Goal: Task Accomplishment & Management: Manage account settings

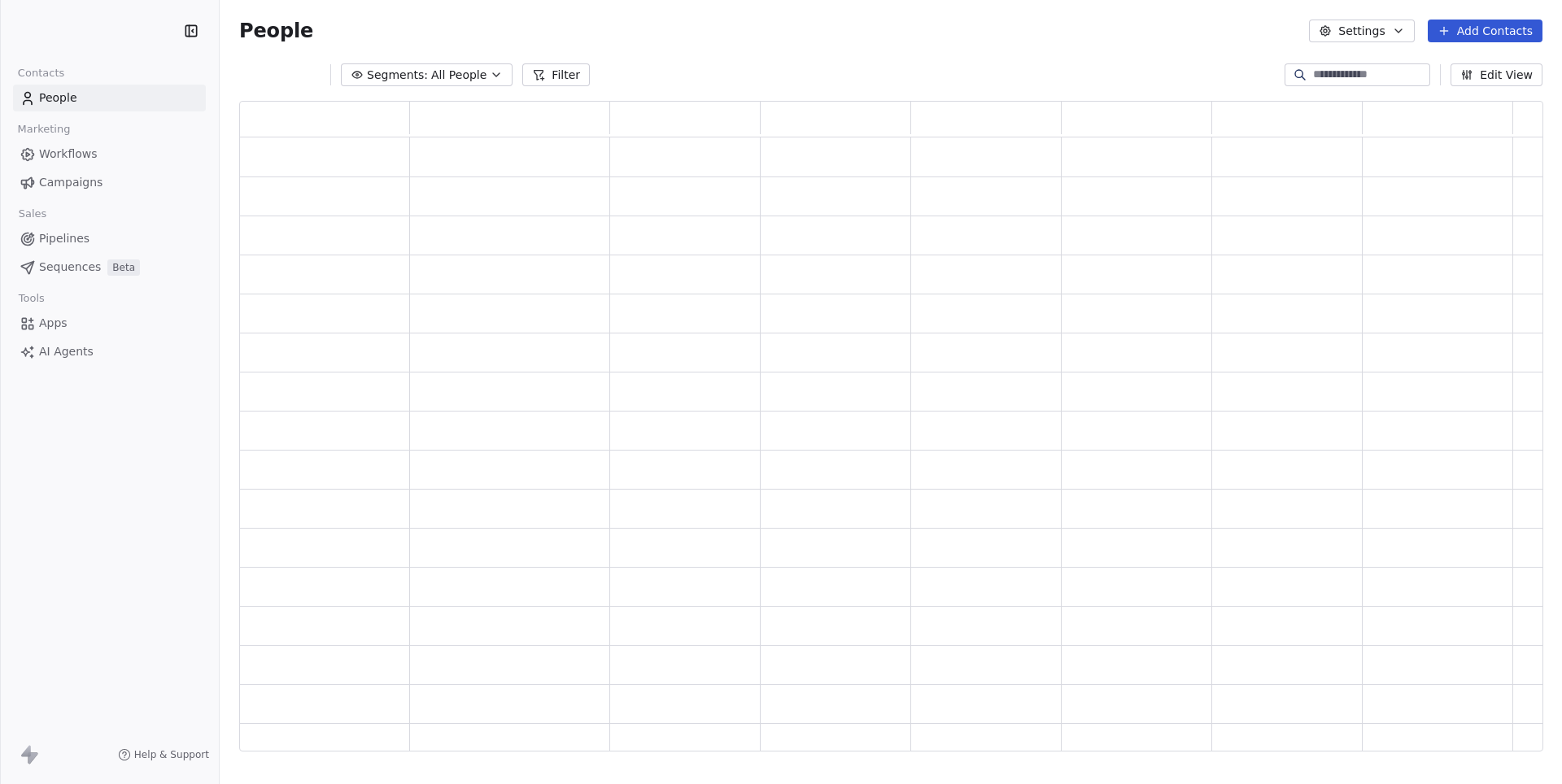
scroll to position [651, 1303]
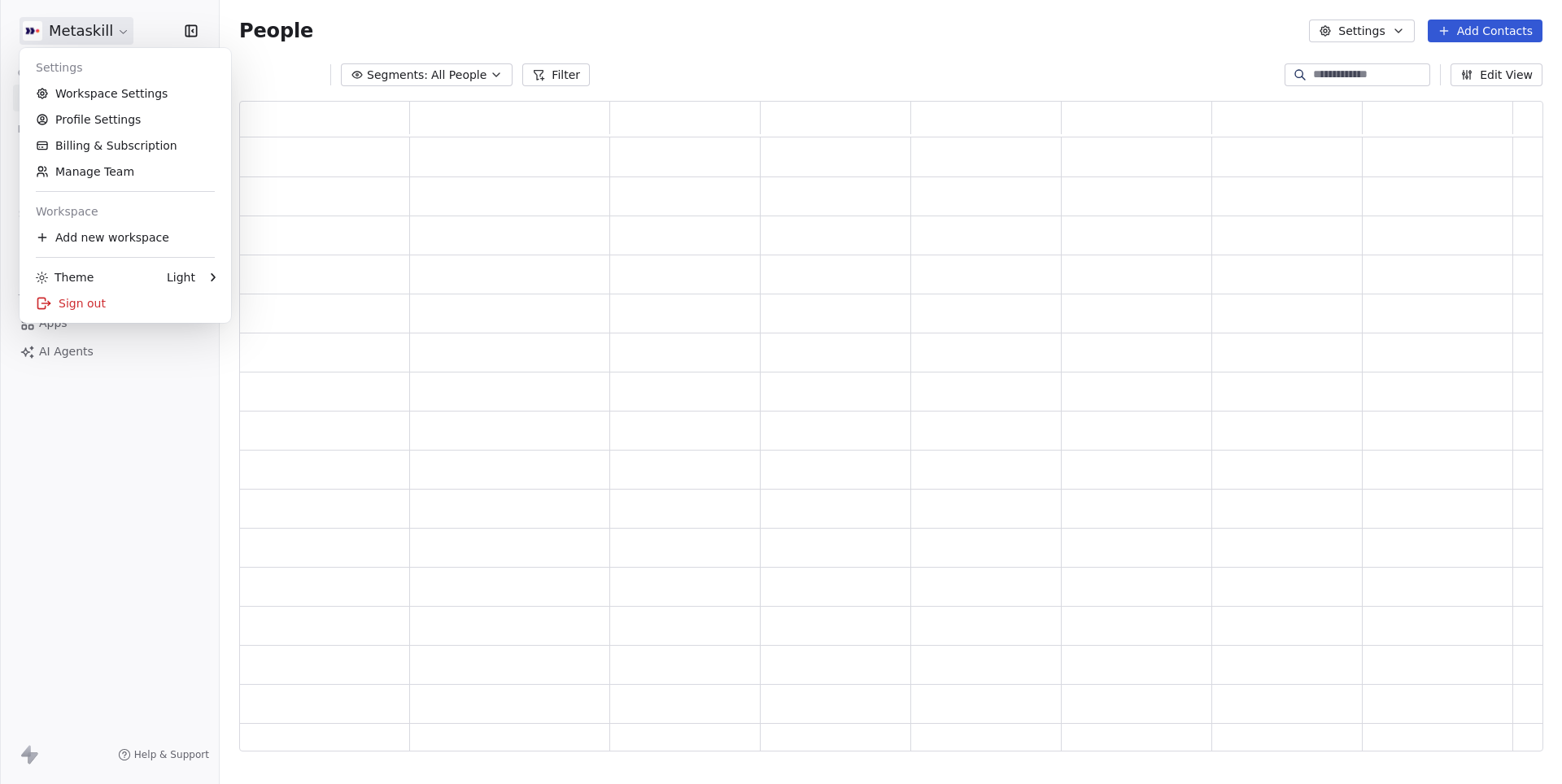
click at [129, 36] on html "Metaskill Contacts People Marketing Workflows Campaigns Sales Pipelines Sequenc…" at bounding box center [781, 392] width 1562 height 784
click at [81, 92] on link "Workspace Settings" at bounding box center [125, 94] width 199 height 26
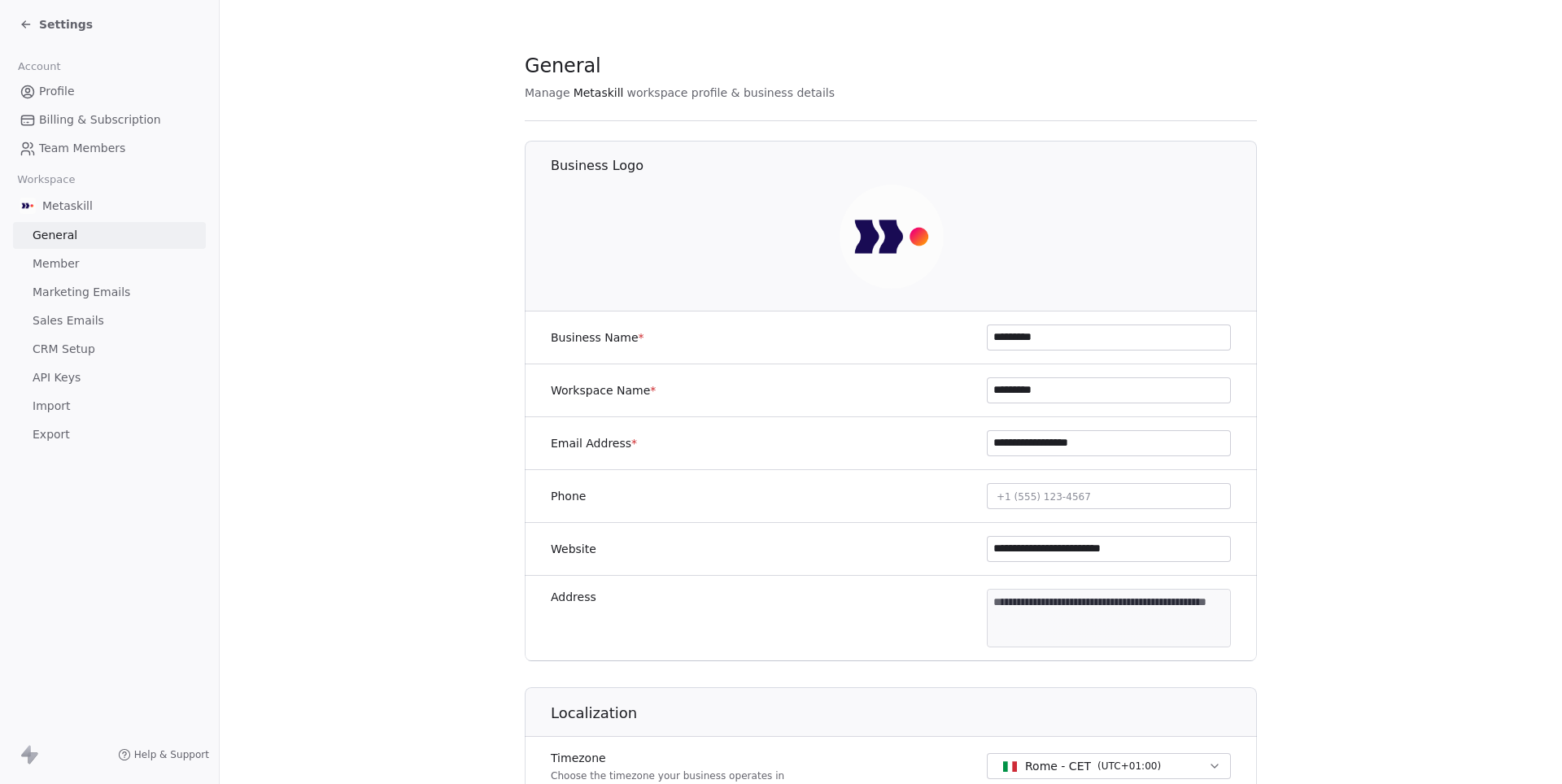
click at [66, 148] on span "Team Members" at bounding box center [82, 149] width 86 height 17
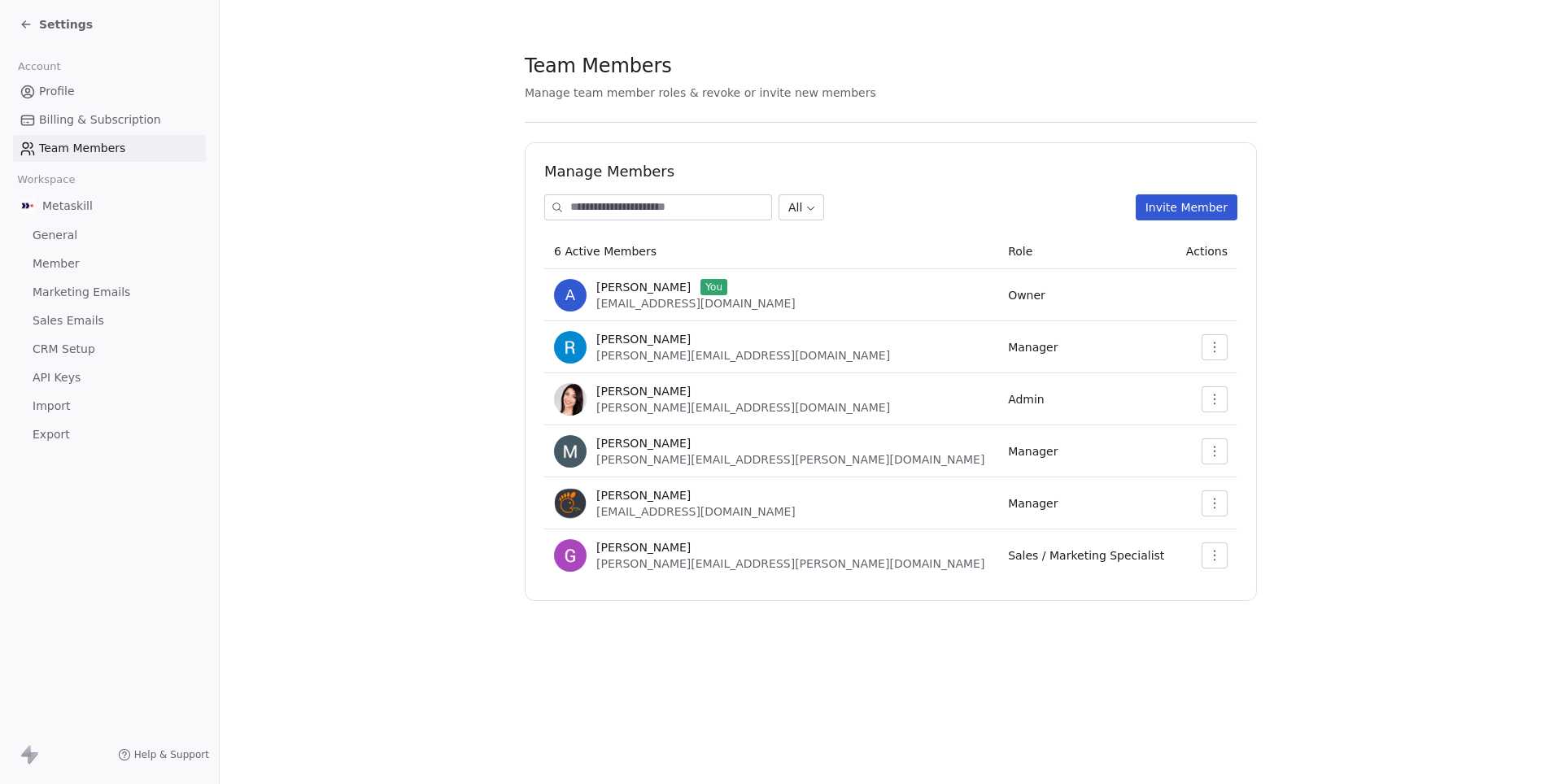
click at [1209, 346] on icon "button" at bounding box center [1215, 347] width 13 height 13
click at [1328, 338] on section "Team Members Manage team member roles & revoke or invite new members Manage Mem…" at bounding box center [891, 326] width 1343 height 653
click at [1209, 346] on icon "button" at bounding box center [1215, 347] width 13 height 13
click at [65, 23] on span "Settings" at bounding box center [66, 24] width 54 height 17
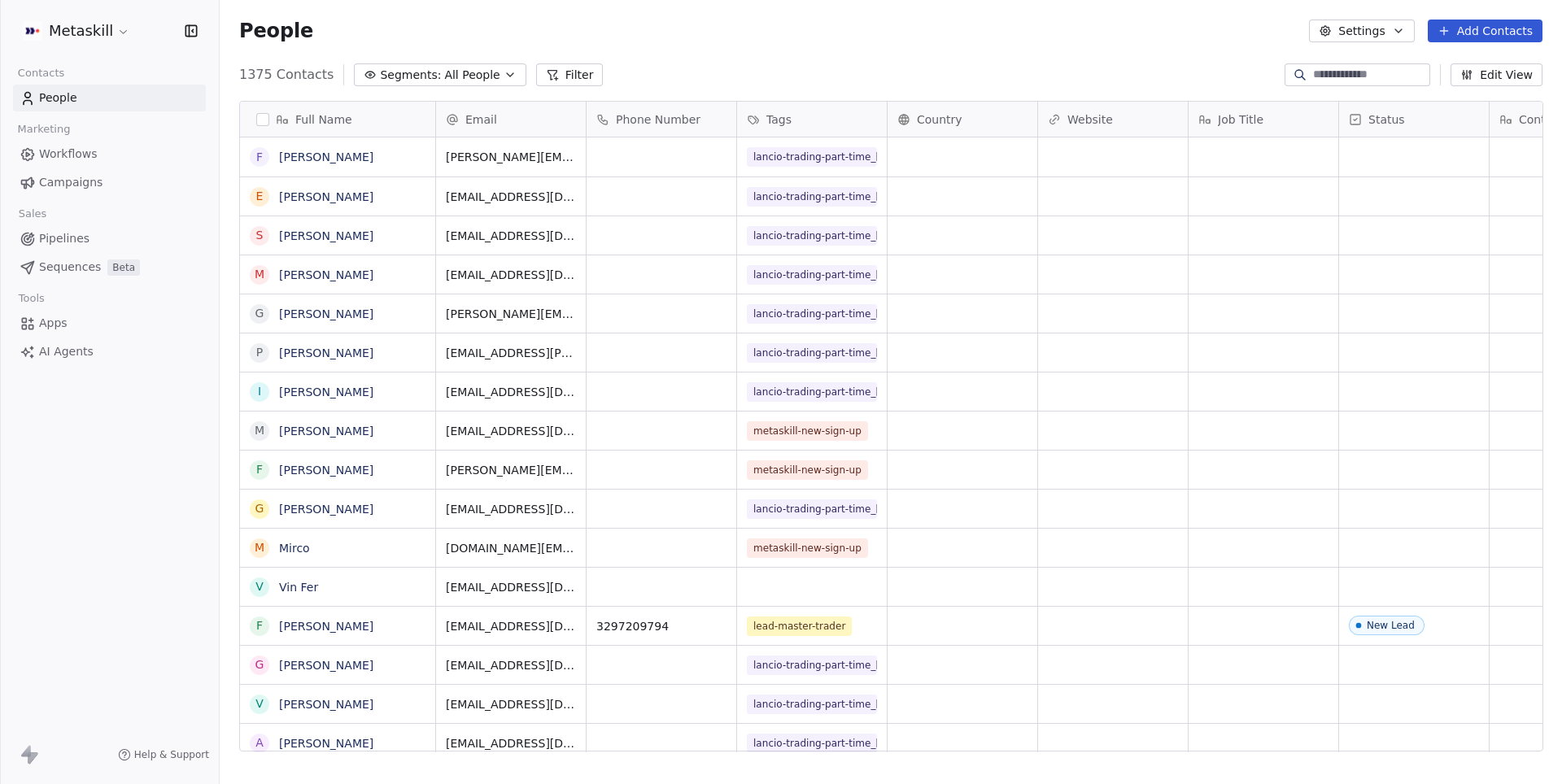
scroll to position [690, 1342]
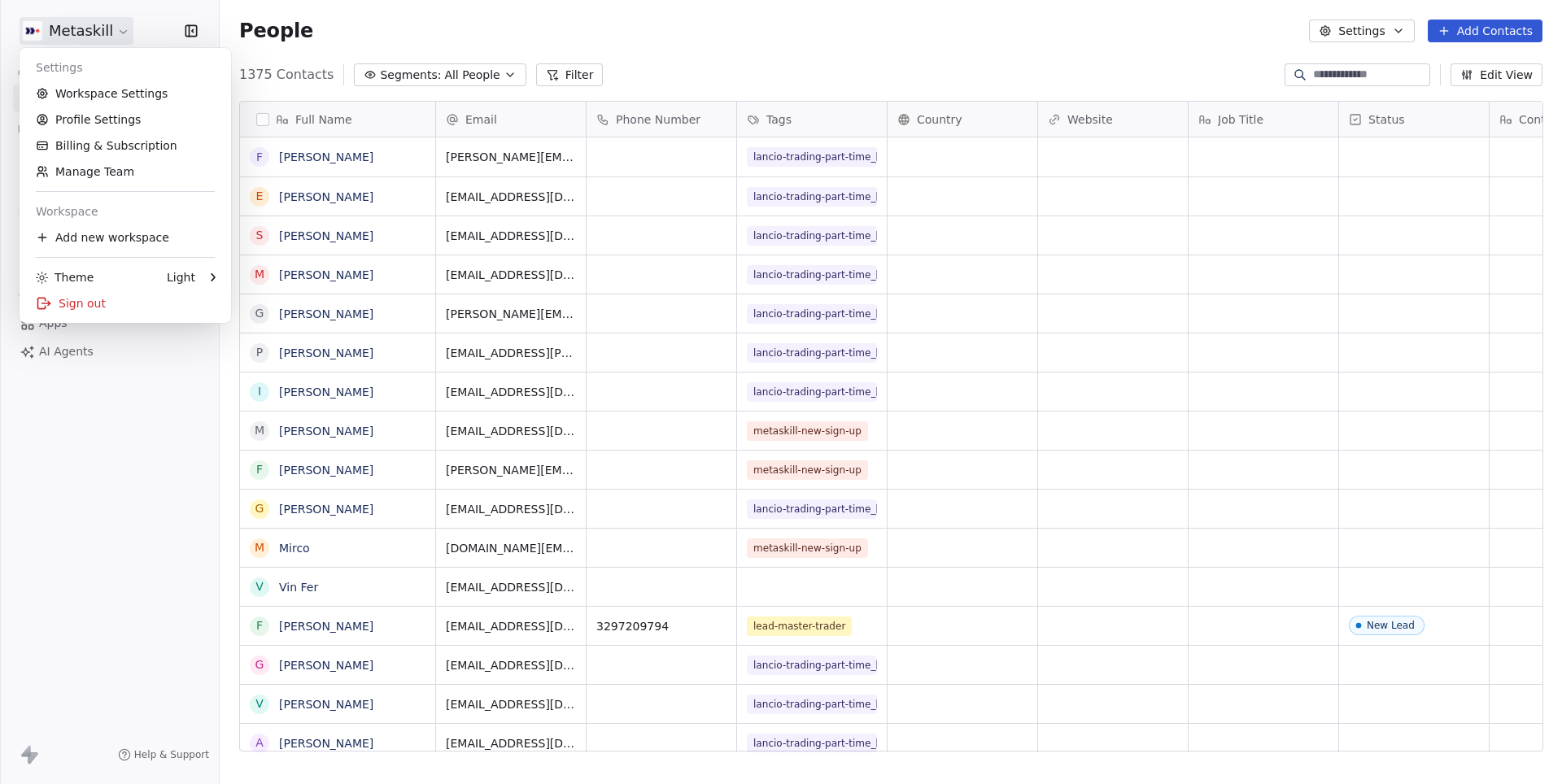
click at [102, 31] on html "Metaskill Contacts People Marketing Workflows Campaigns Sales Pipelines Sequenc…" at bounding box center [781, 392] width 1562 height 784
click at [85, 97] on link "Workspace Settings" at bounding box center [125, 94] width 199 height 26
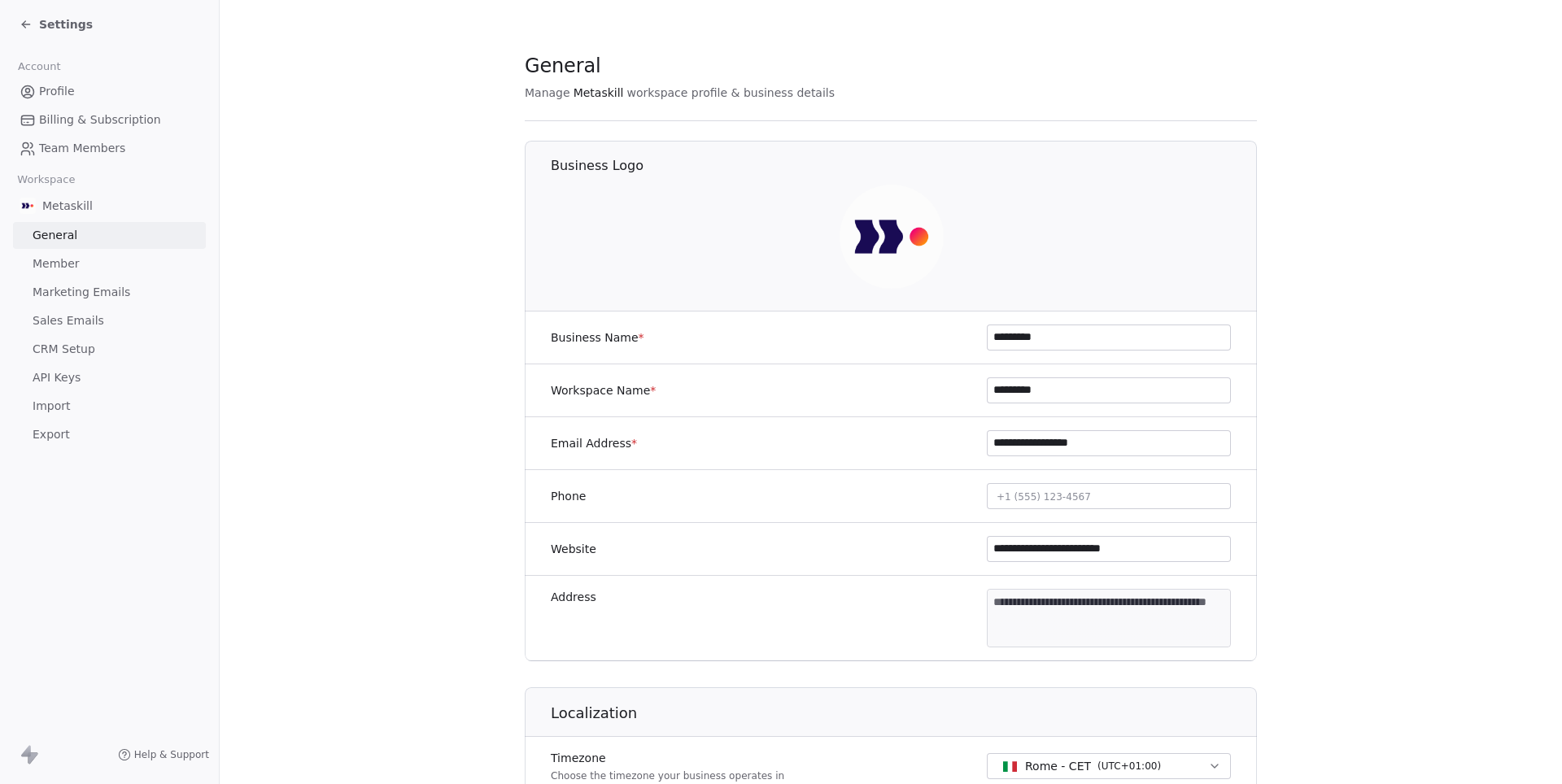
click at [91, 144] on span "Team Members" at bounding box center [82, 149] width 86 height 17
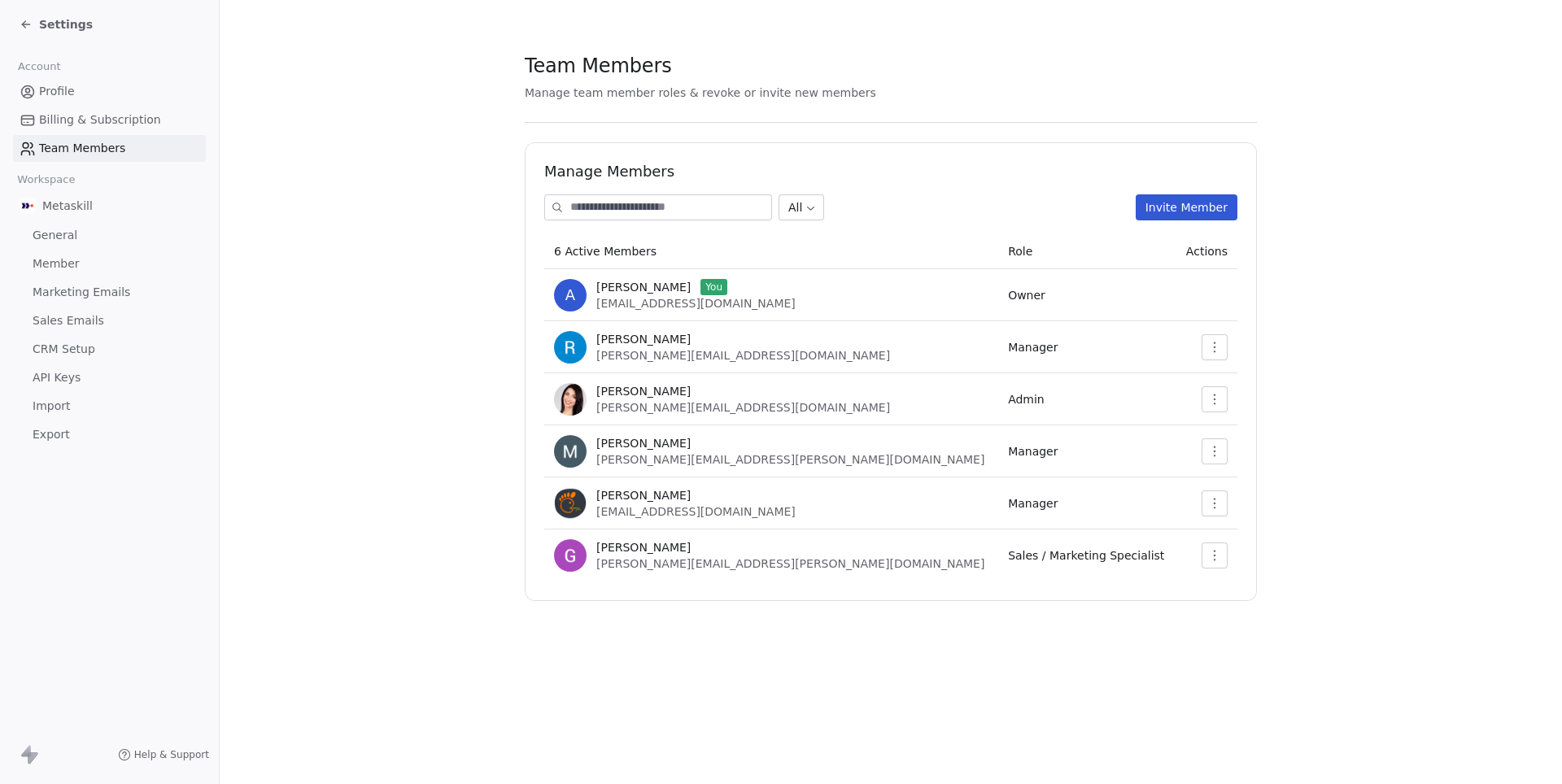
click at [1211, 349] on icon "button" at bounding box center [1215, 347] width 13 height 13
click at [1251, 389] on div "Update" at bounding box center [1267, 383] width 117 height 26
